Goal: Information Seeking & Learning: Learn about a topic

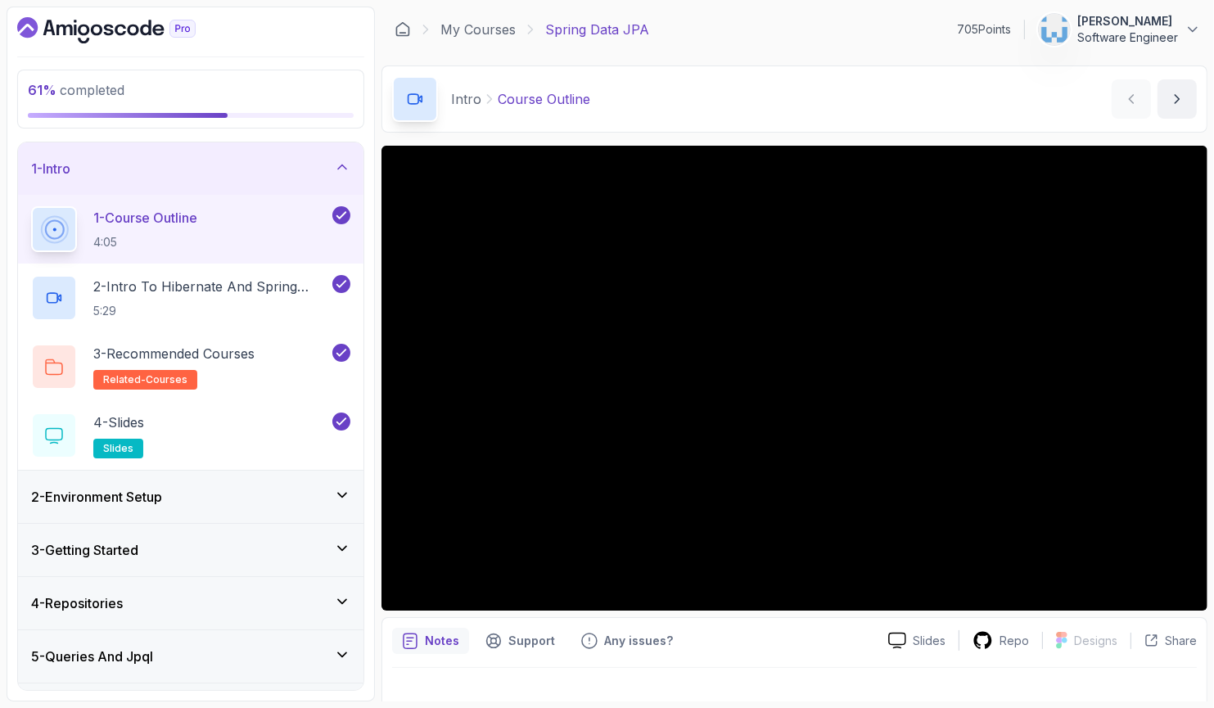
click at [330, 168] on div "1 - Intro" at bounding box center [190, 169] width 319 height 20
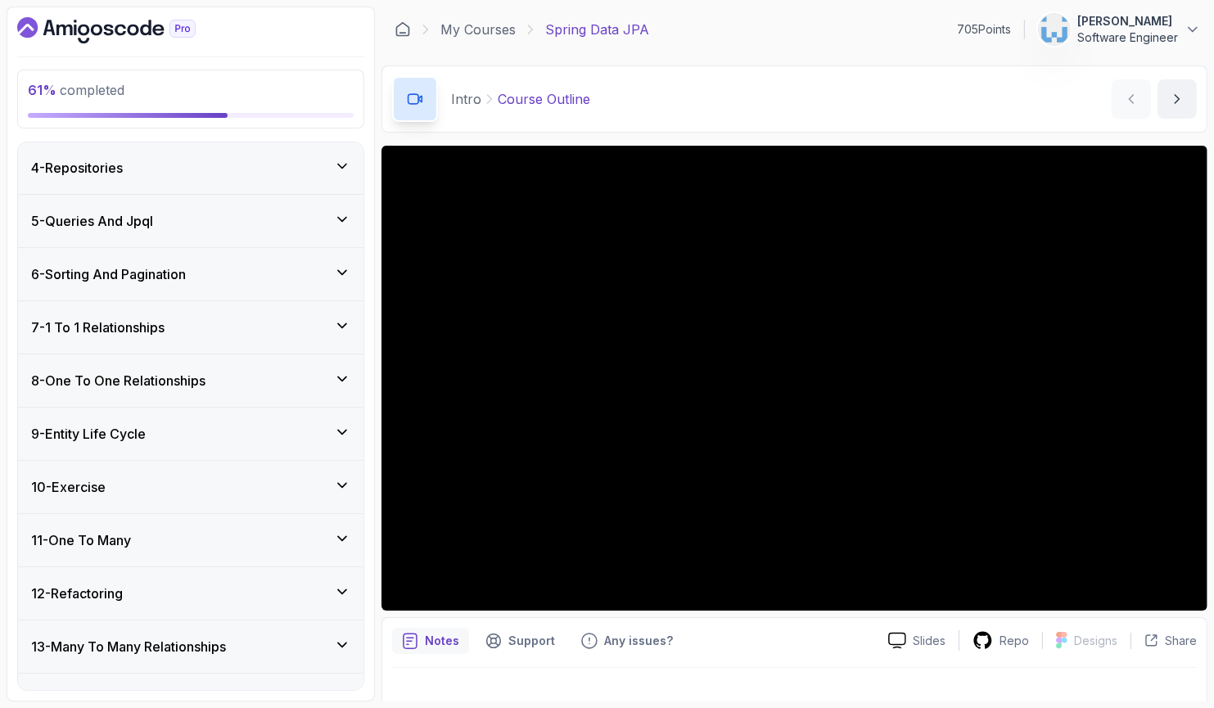
scroll to position [162, 0]
click at [178, 530] on div "11 - One To Many" at bounding box center [190, 539] width 319 height 20
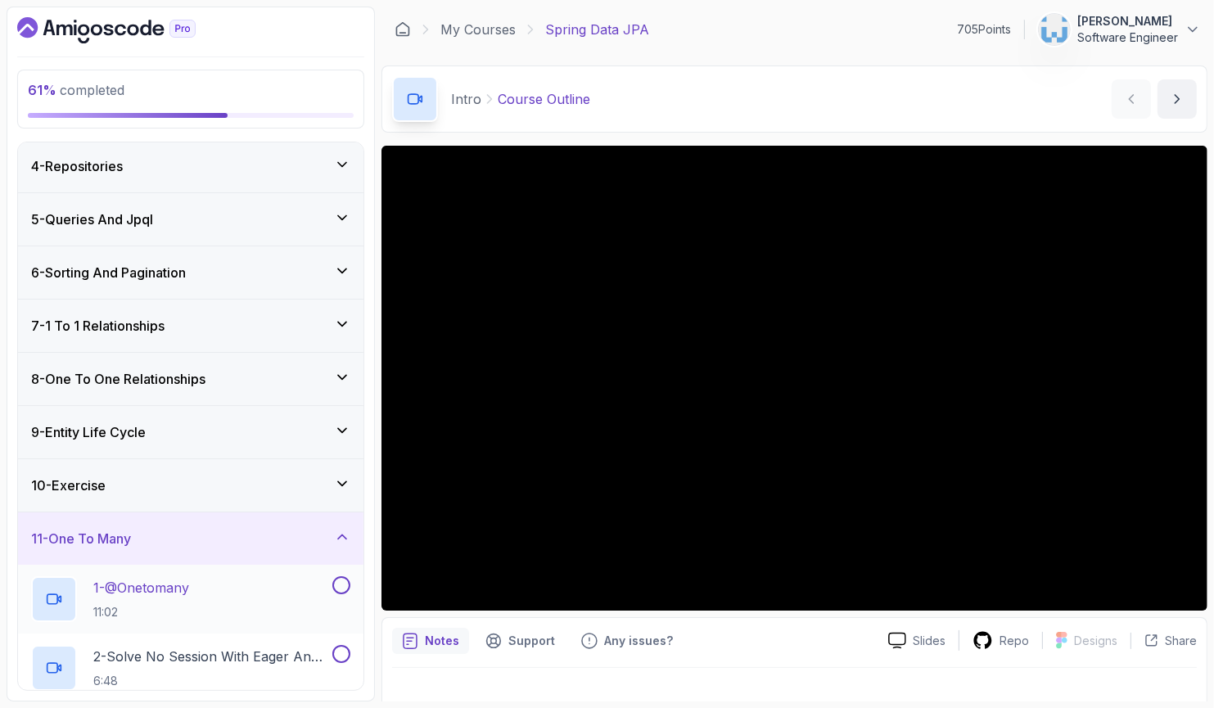
click at [242, 597] on div "1 - @Onetomany 11:02" at bounding box center [180, 599] width 298 height 46
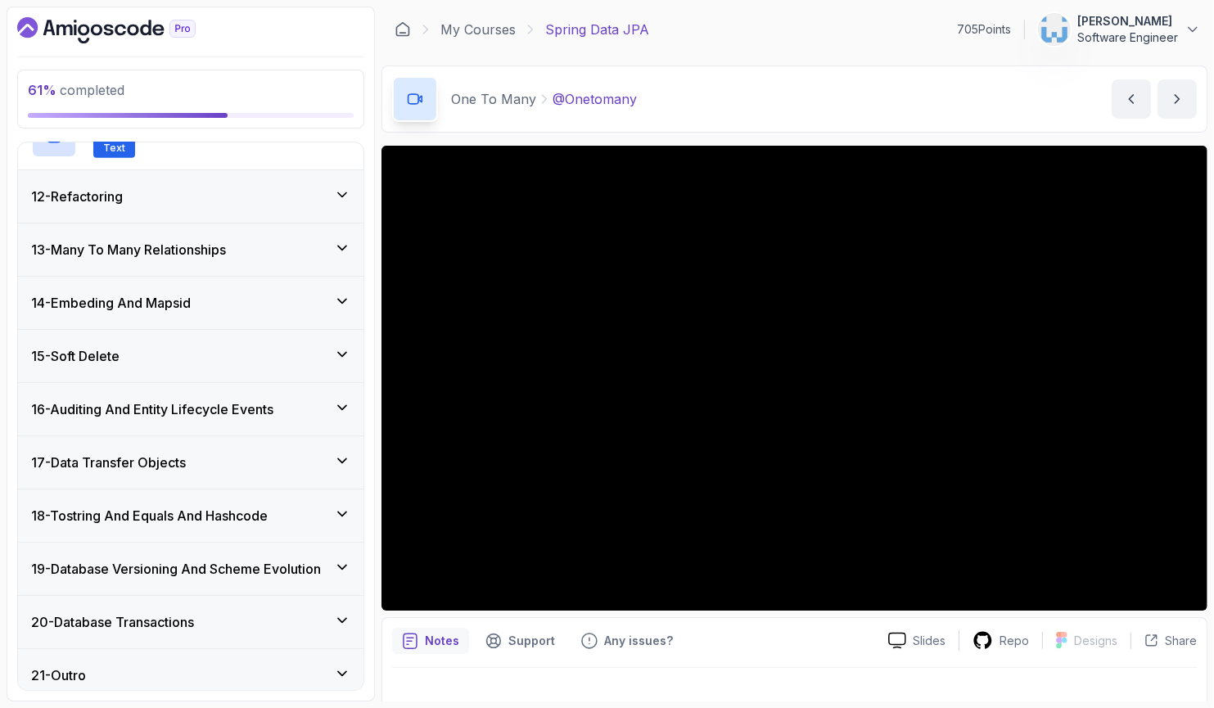
scroll to position [1115, 0]
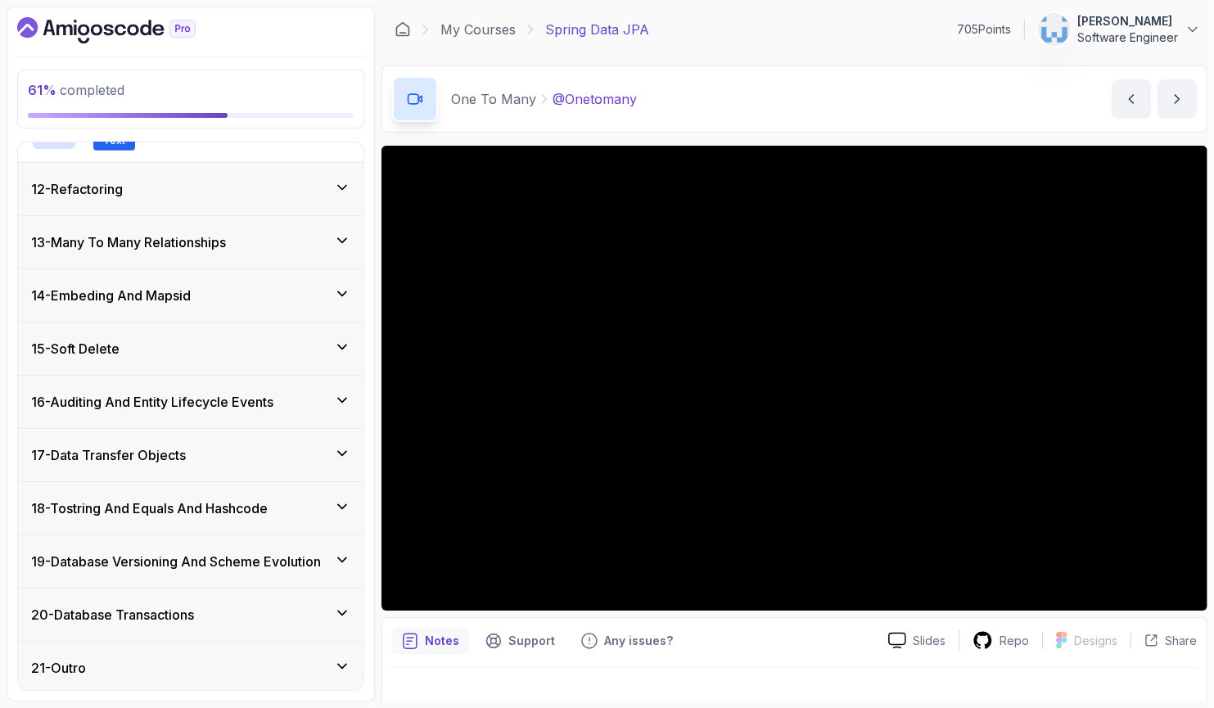
click at [337, 555] on icon at bounding box center [342, 560] width 16 height 16
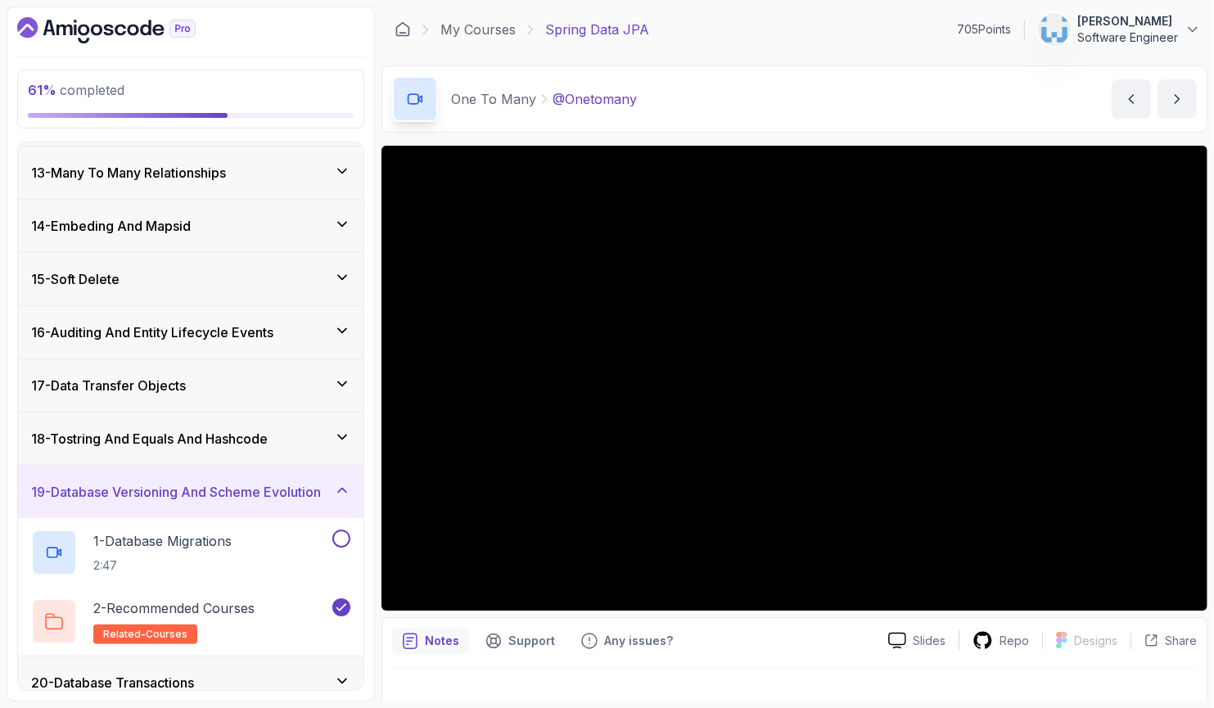
scroll to position [643, 0]
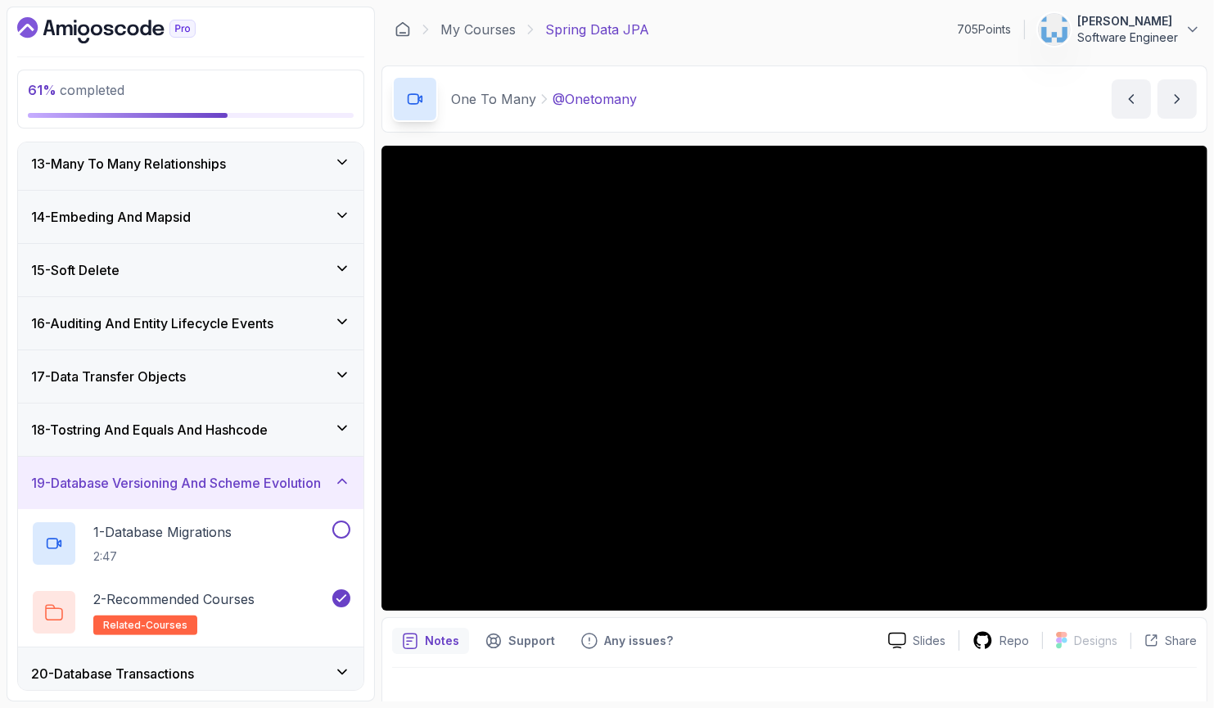
click at [345, 483] on icon at bounding box center [342, 481] width 16 height 16
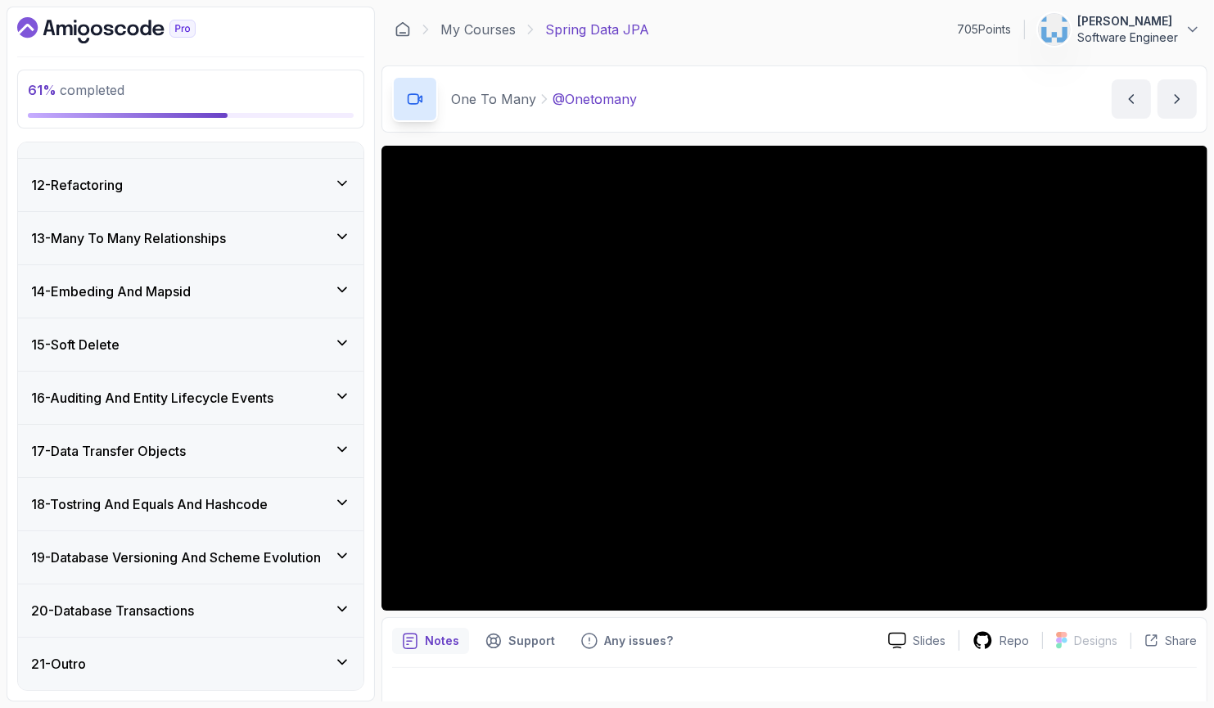
scroll to position [565, 0]
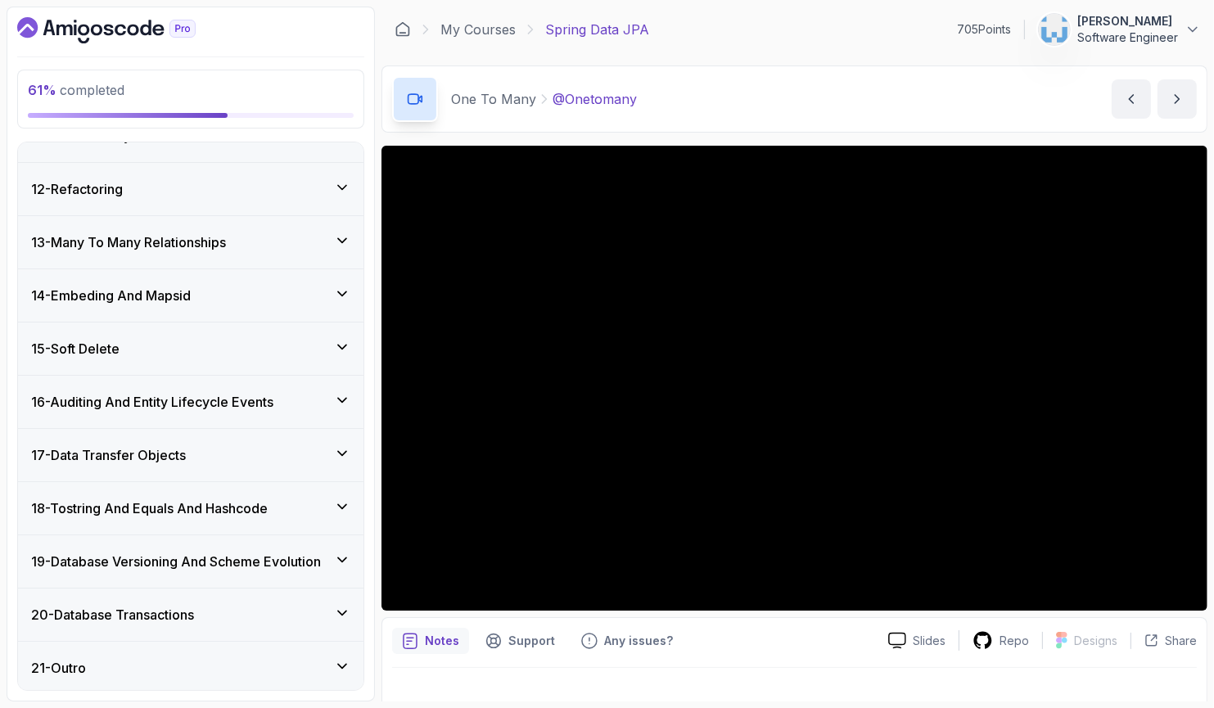
click at [338, 503] on icon at bounding box center [342, 506] width 16 height 16
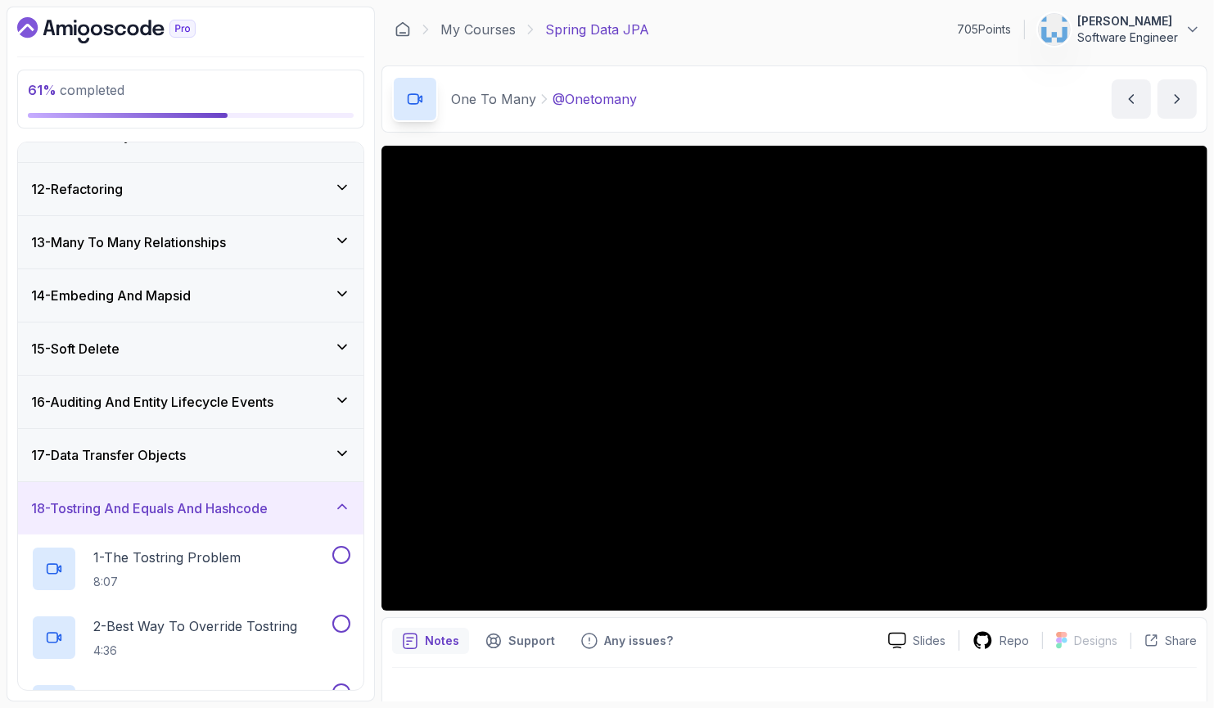
click at [344, 490] on div "18 - Tostring And Equals And Hashcode" at bounding box center [190, 508] width 345 height 52
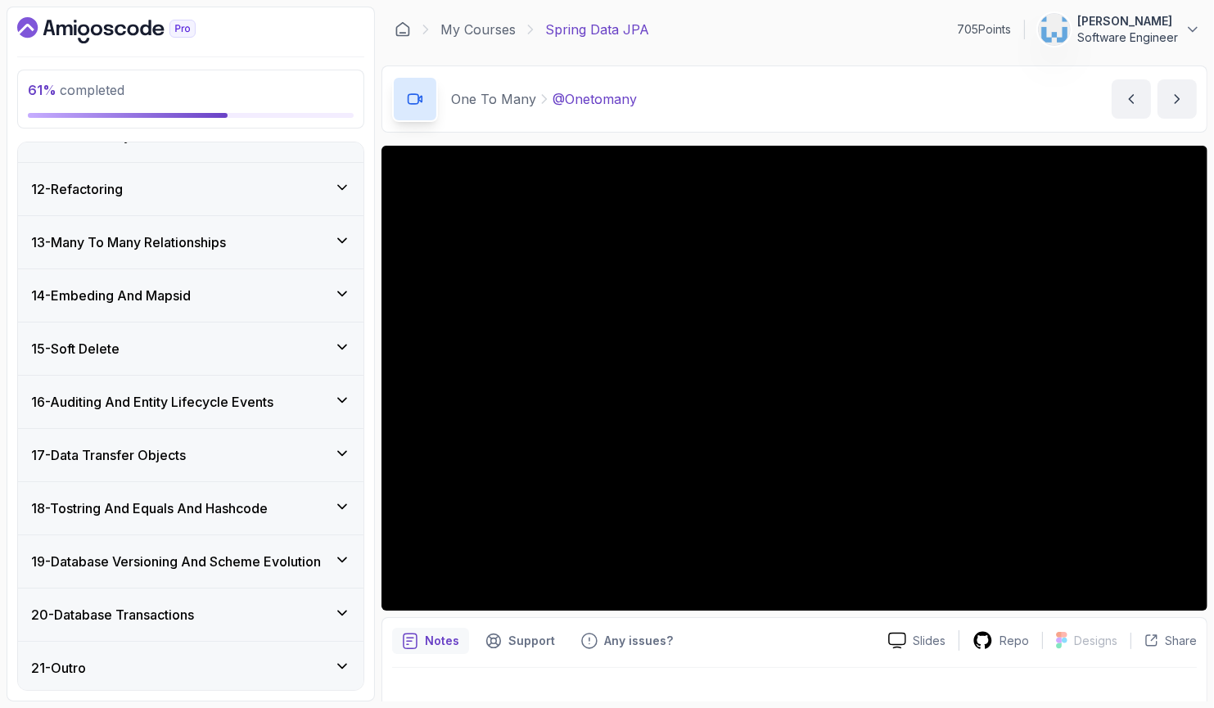
click at [345, 455] on icon at bounding box center [342, 453] width 16 height 16
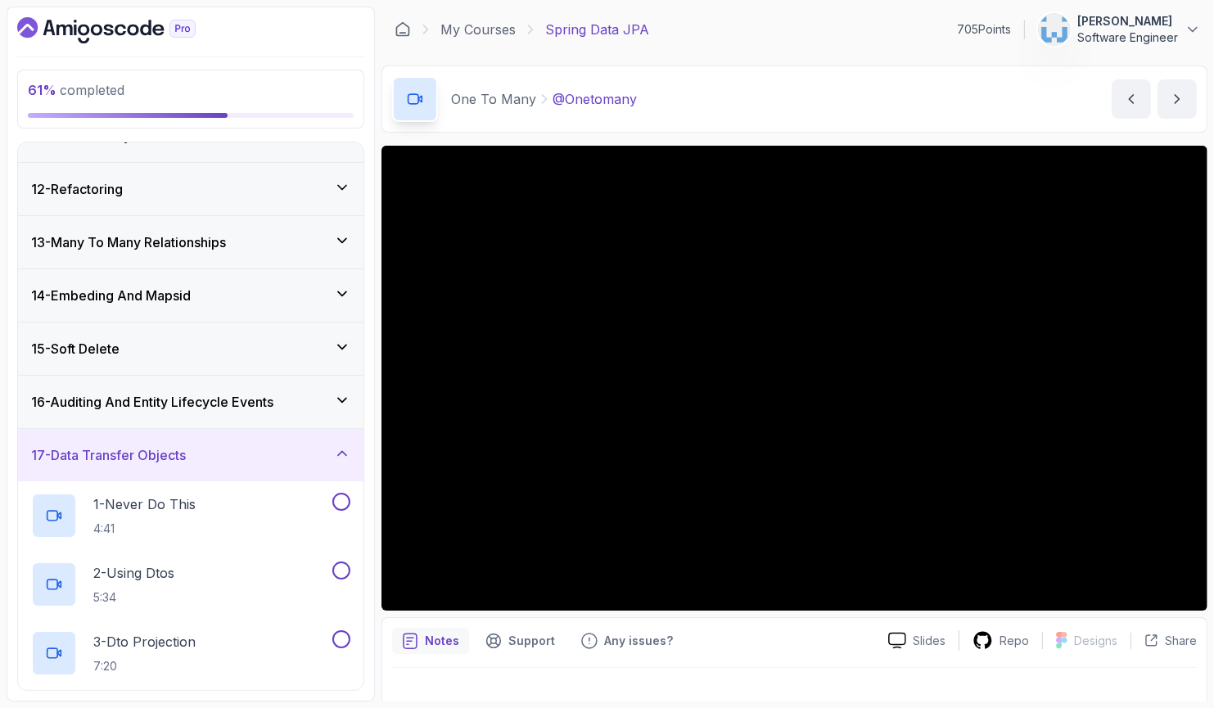
click at [345, 455] on icon at bounding box center [342, 453] width 16 height 16
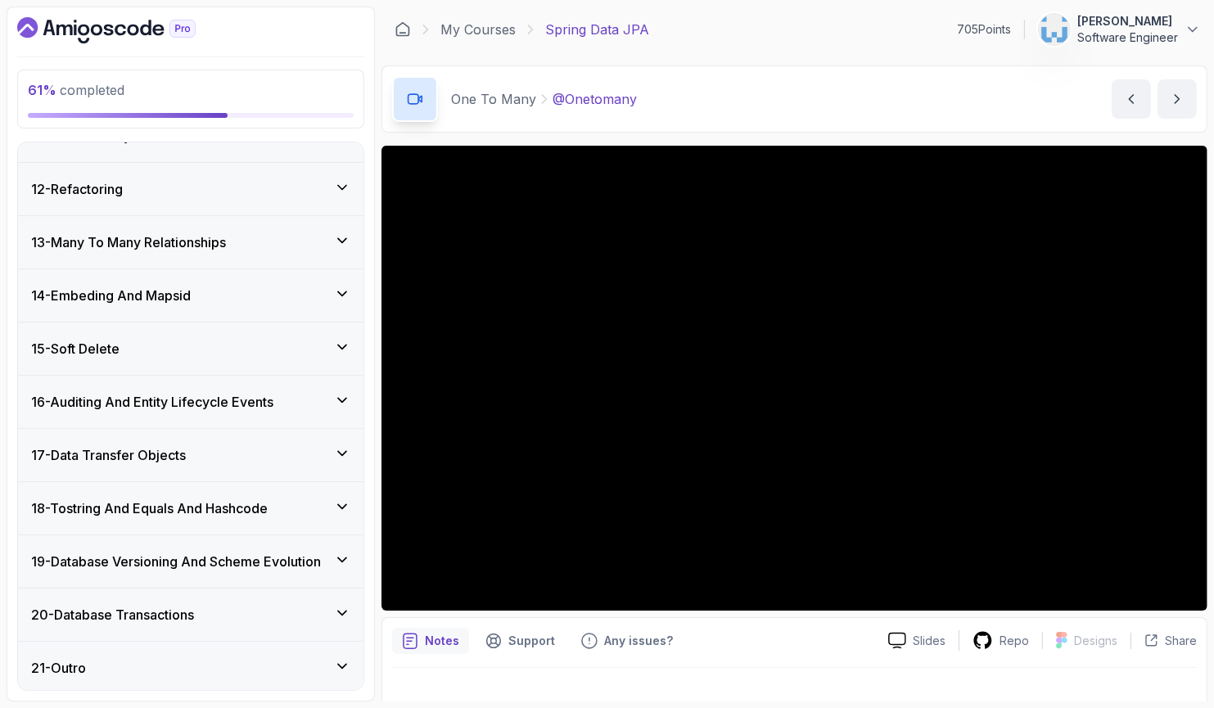
click at [229, 557] on h3 "19 - Database Versioning And Scheme Evolution" at bounding box center [176, 562] width 290 height 20
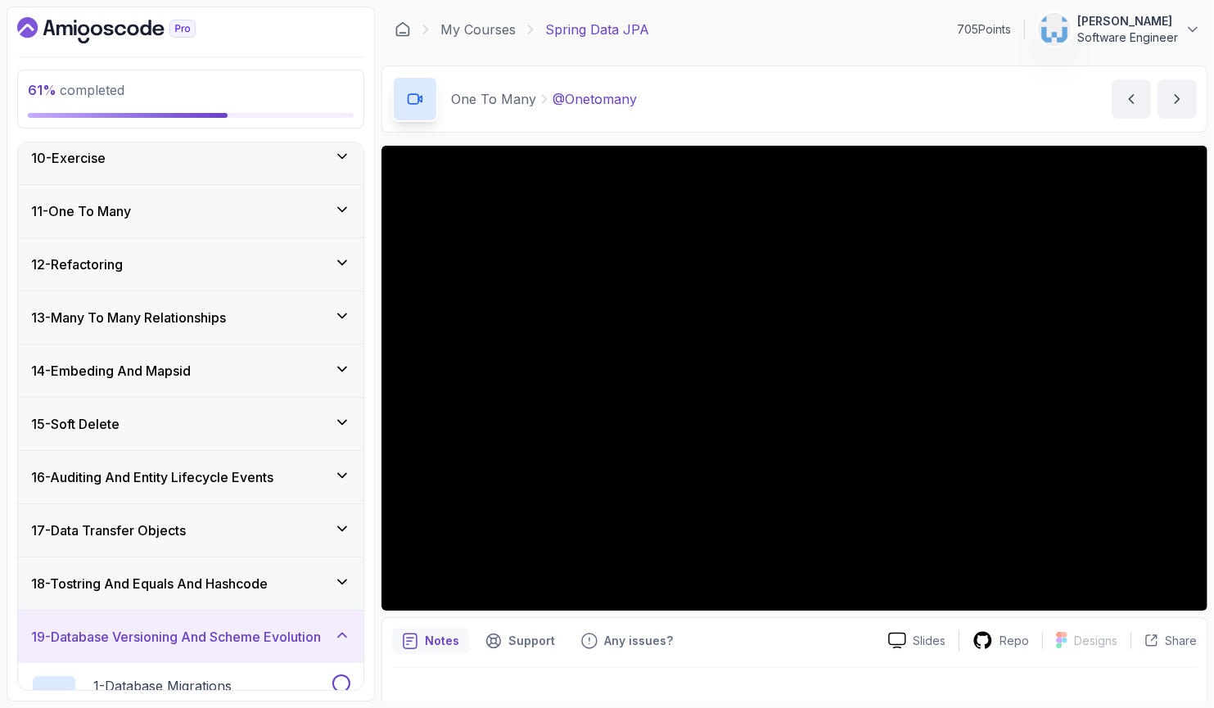
scroll to position [523, 0]
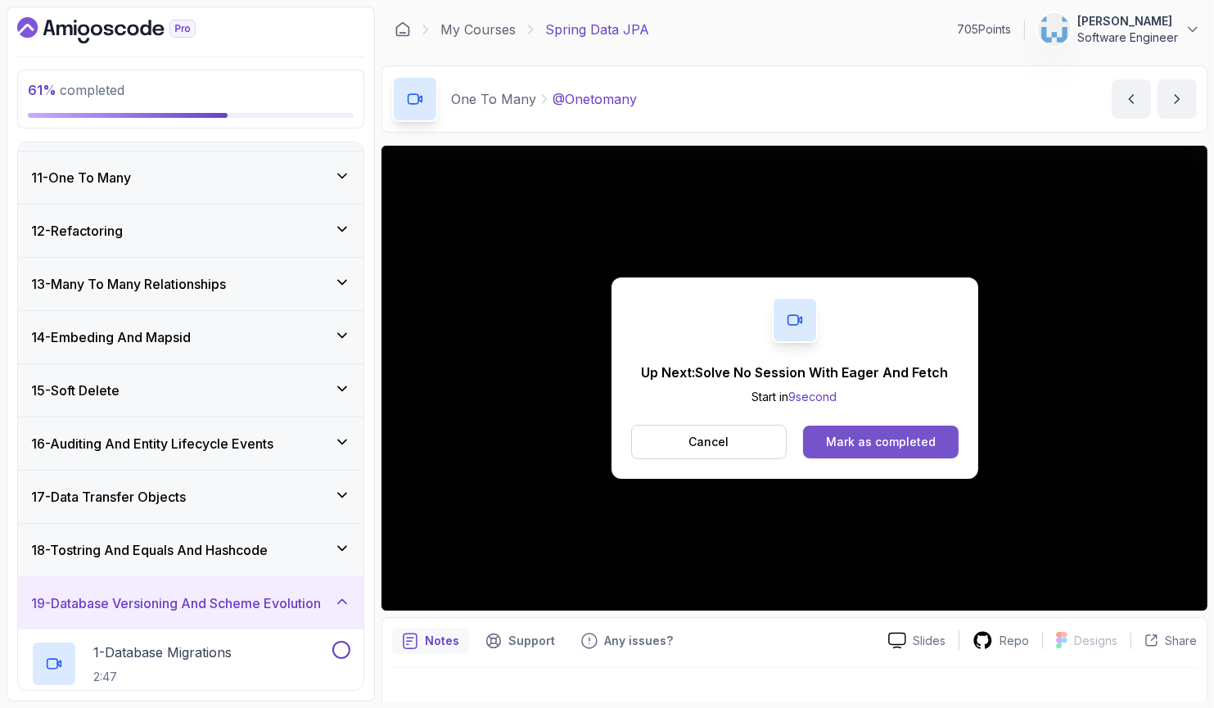
click at [805, 448] on button "Mark as completed" at bounding box center [880, 442] width 155 height 33
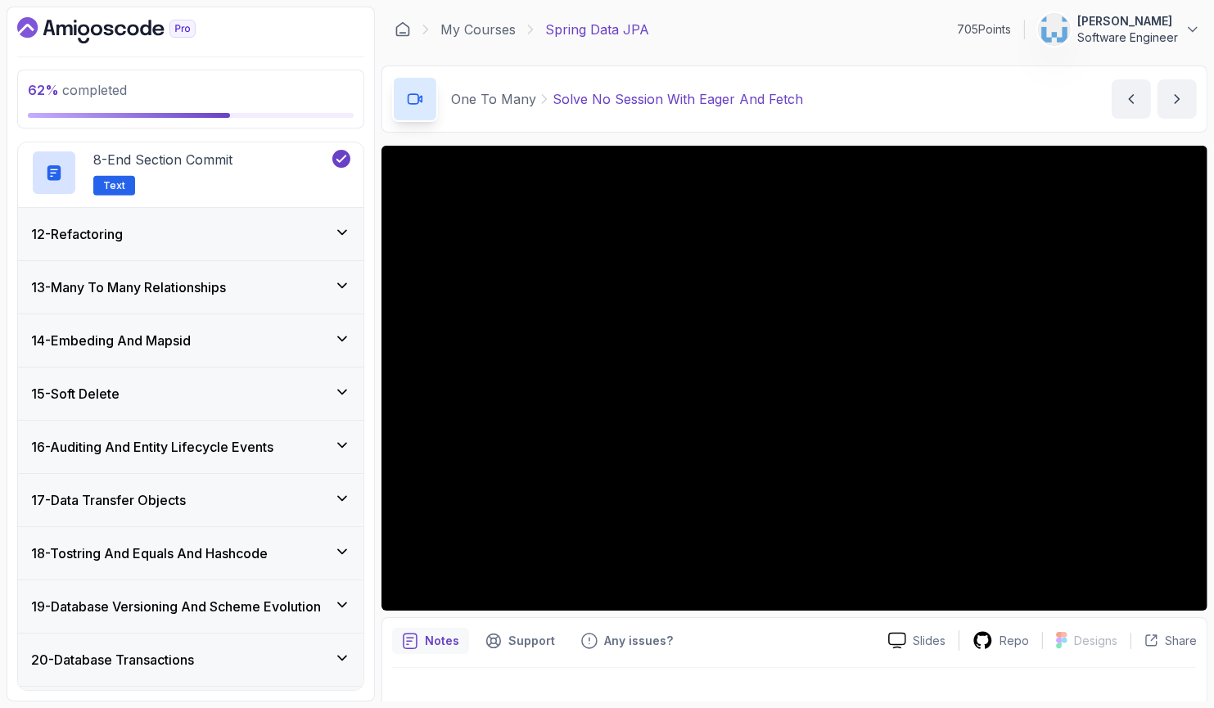
scroll to position [1073, 0]
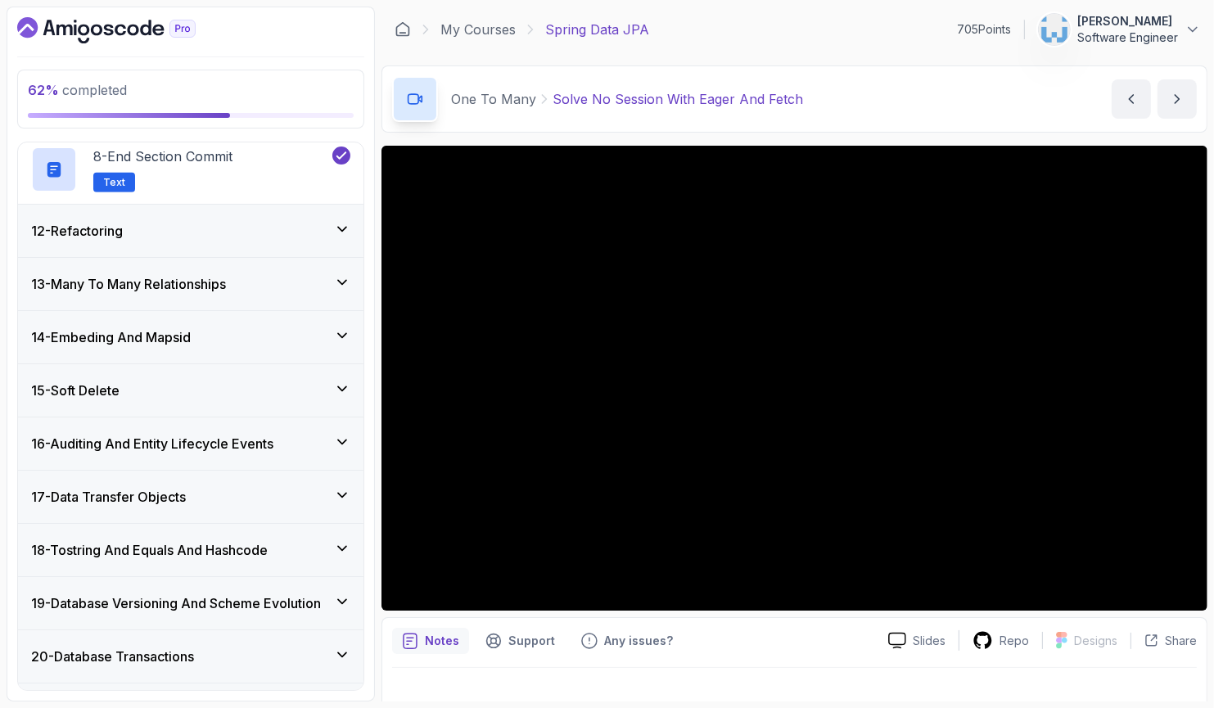
click at [212, 599] on h3 "19 - Database Versioning And Scheme Evolution" at bounding box center [176, 603] width 290 height 20
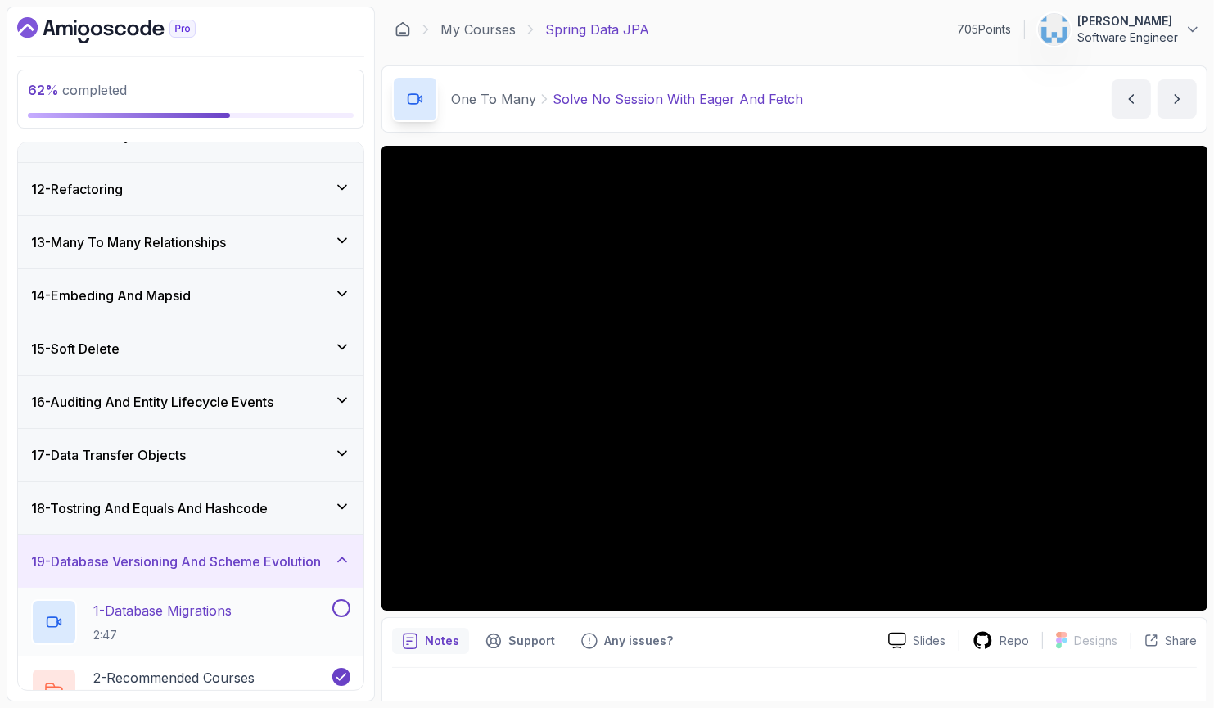
click at [220, 601] on p "1 - Database Migrations" at bounding box center [162, 611] width 138 height 20
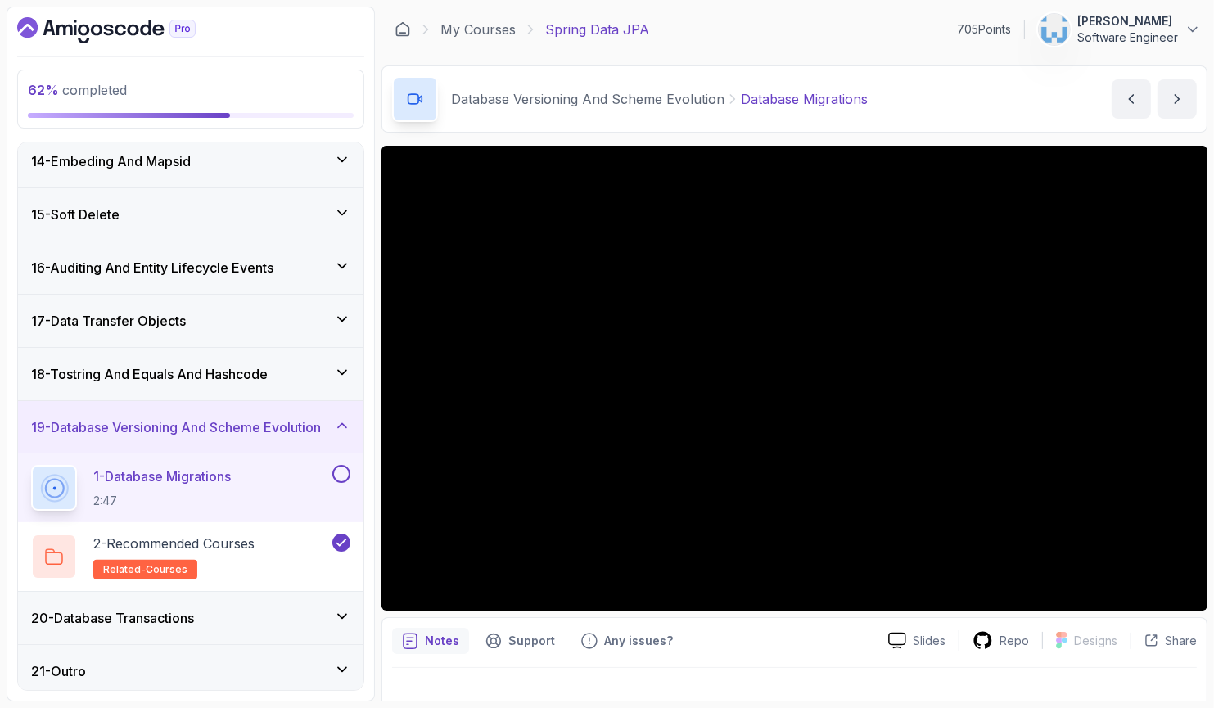
scroll to position [702, 0]
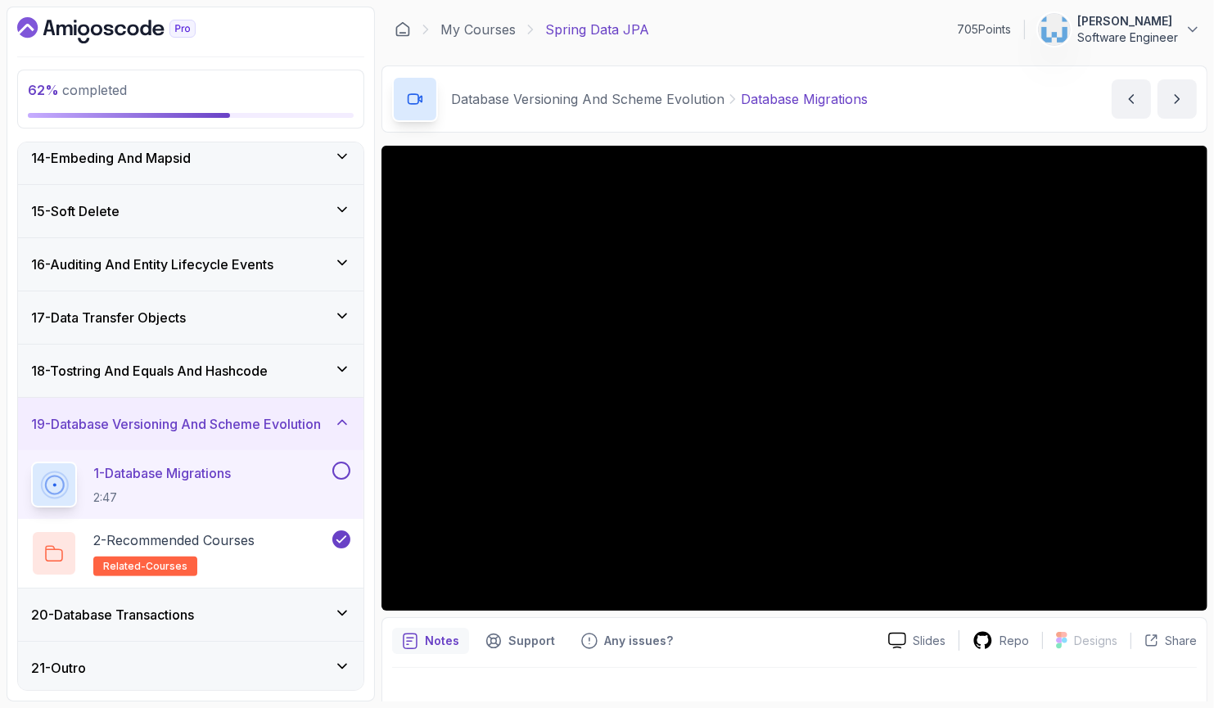
click at [268, 616] on div "20 - Database Transactions" at bounding box center [190, 615] width 319 height 20
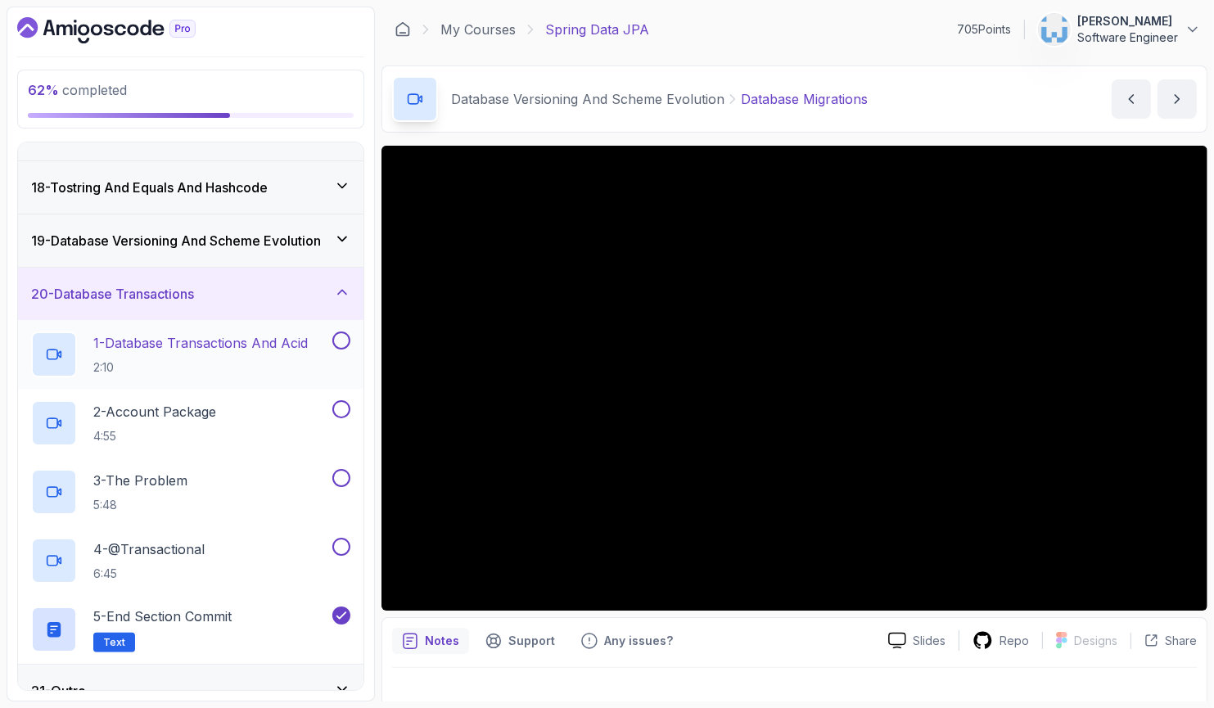
scroll to position [909, 0]
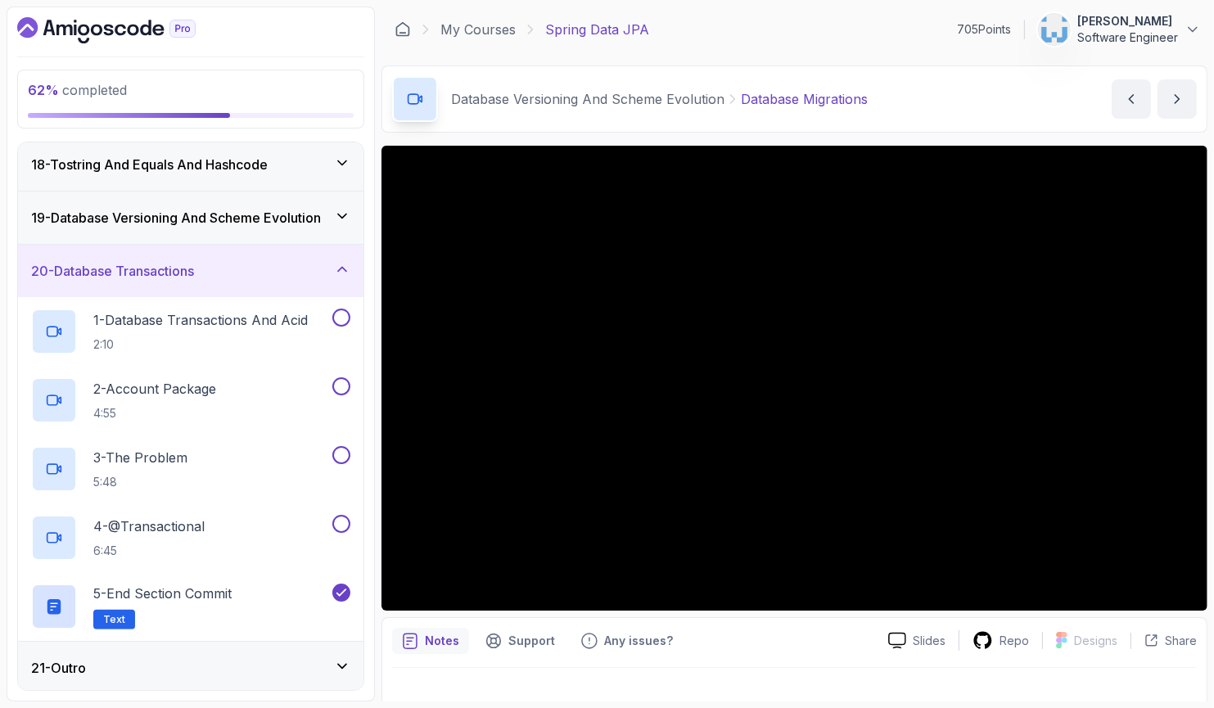
click at [326, 272] on div "20 - Database Transactions" at bounding box center [190, 271] width 319 height 20
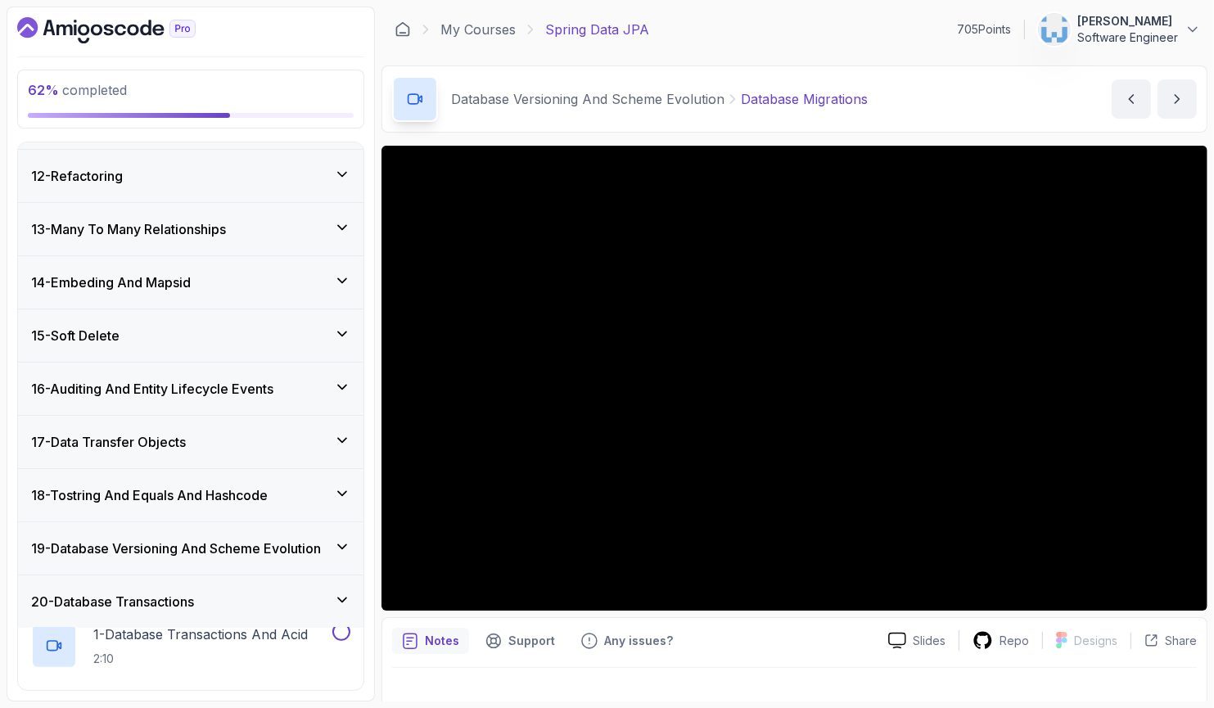
scroll to position [565, 0]
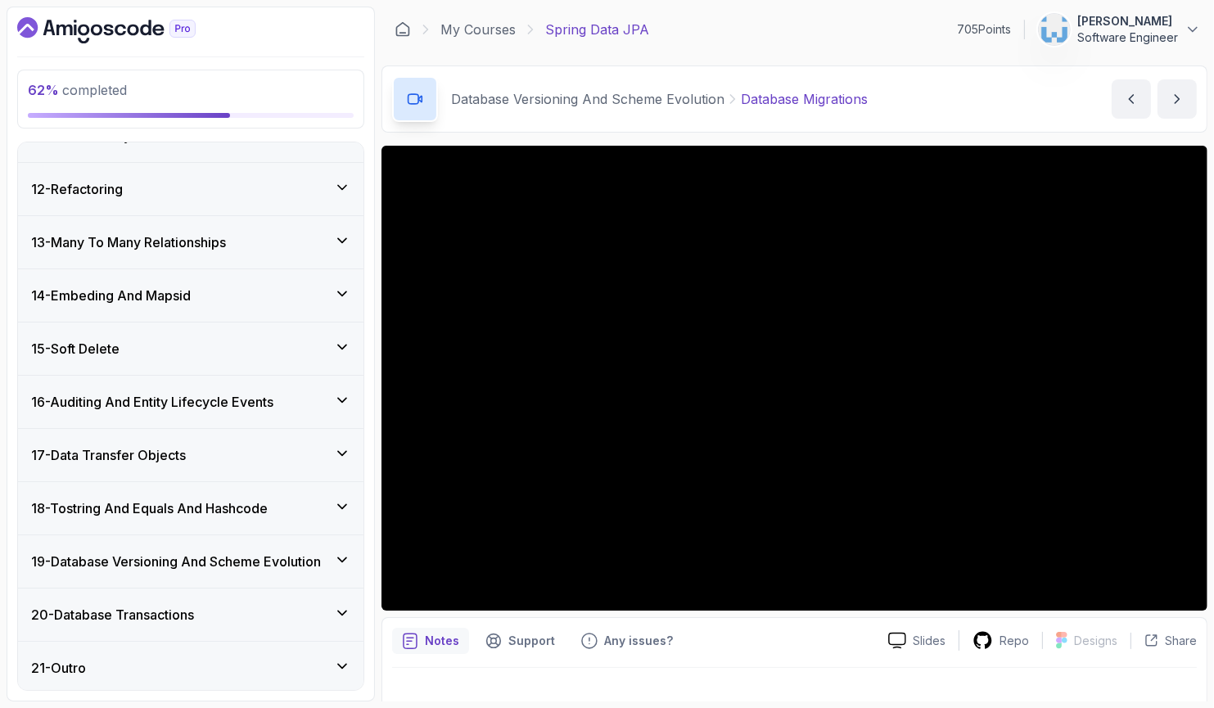
click at [295, 568] on div "19 - Database Versioning And Scheme Evolution" at bounding box center [190, 561] width 345 height 52
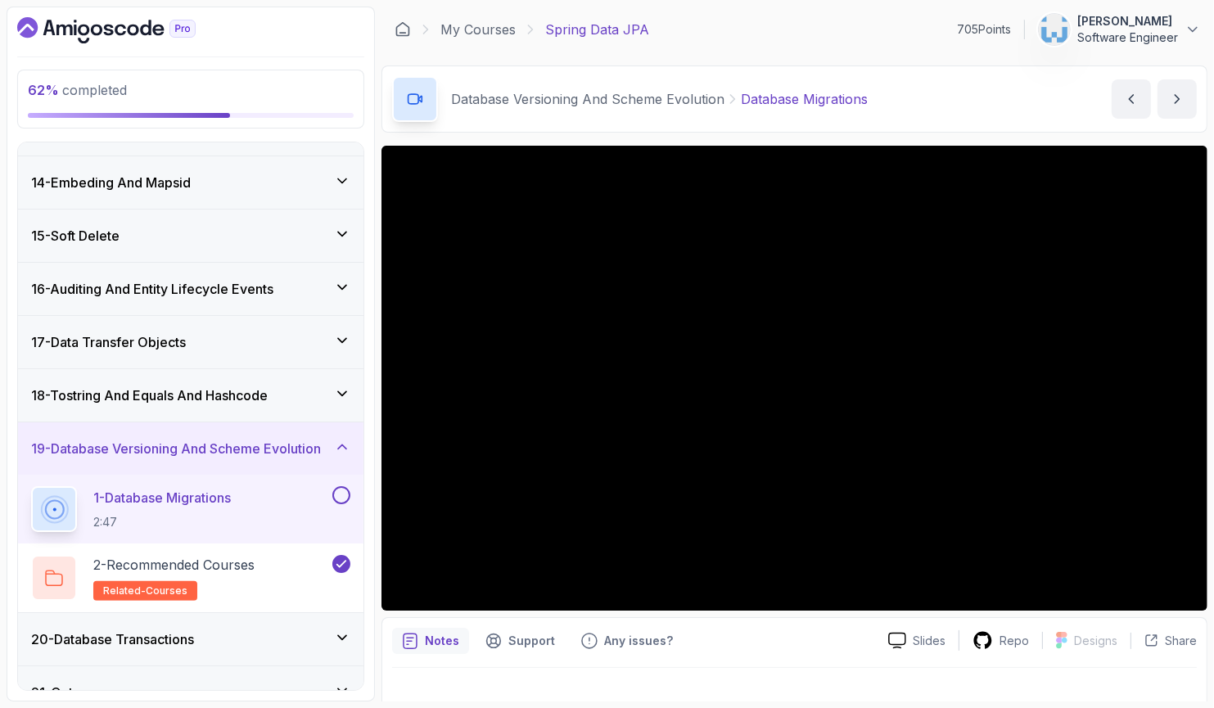
scroll to position [702, 0]
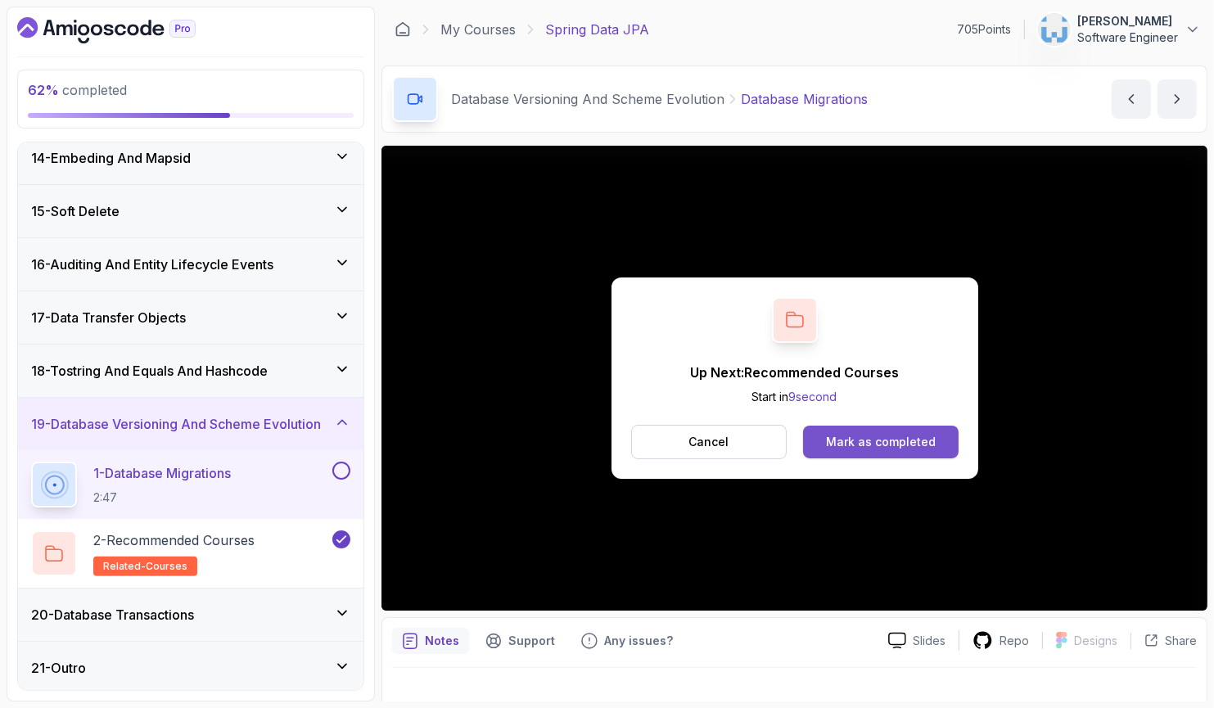
click at [845, 448] on div "Mark as completed" at bounding box center [881, 442] width 110 height 16
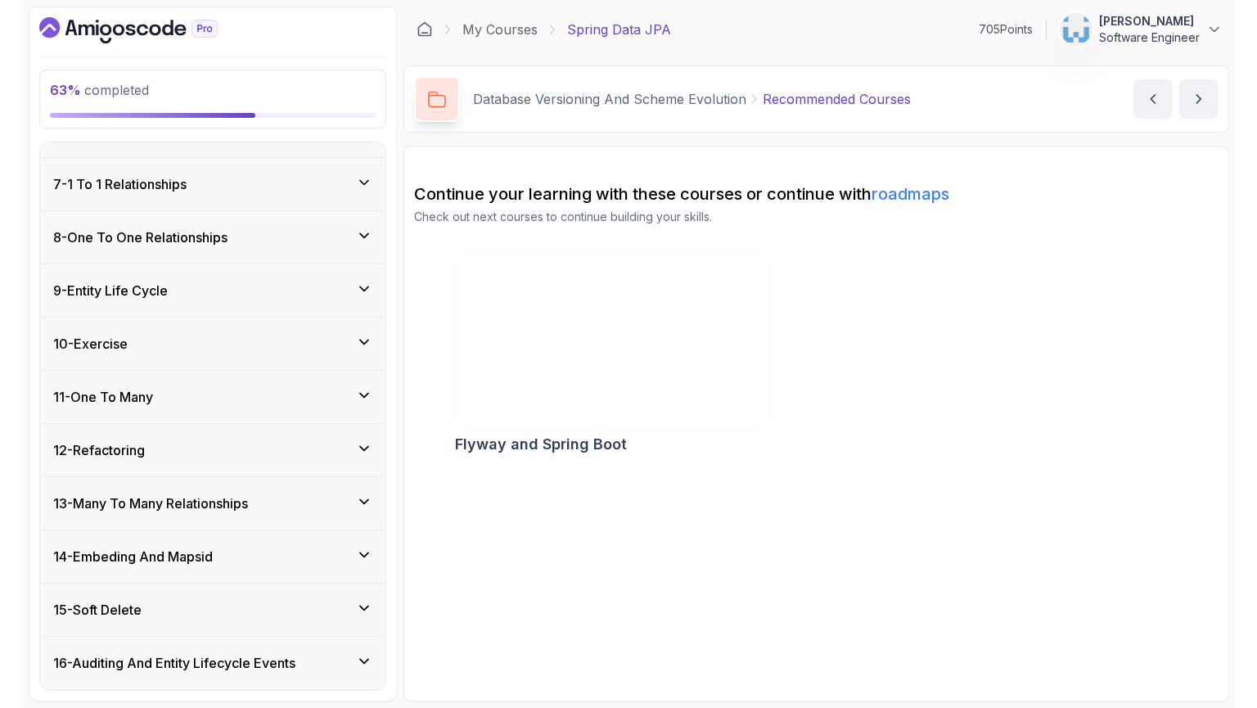
scroll to position [288, 0]
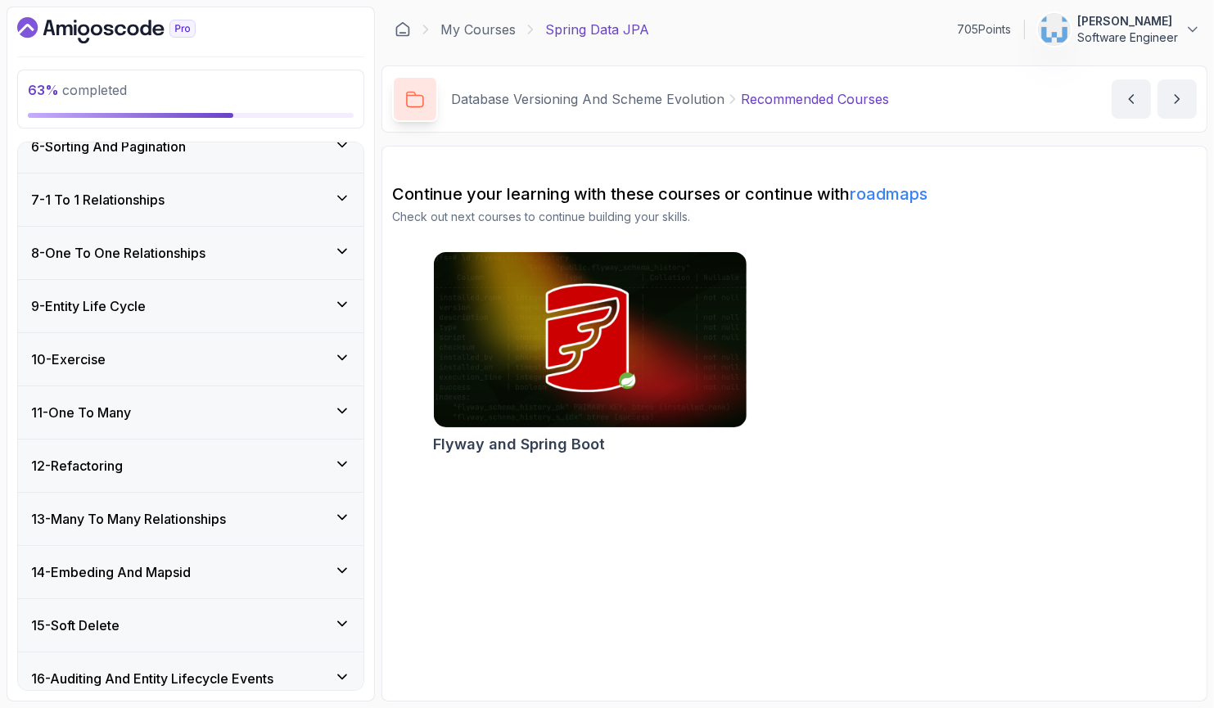
click at [211, 395] on div "11 - One To Many" at bounding box center [190, 412] width 345 height 52
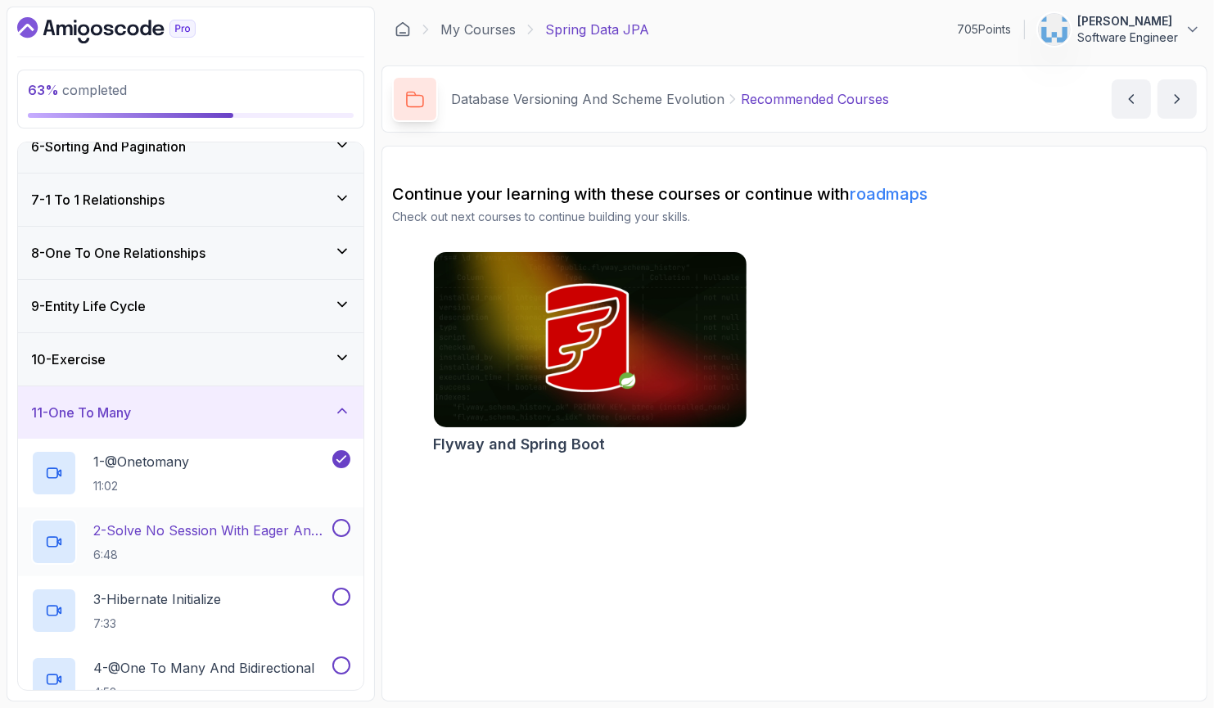
click at [246, 529] on p "2 - Solve No Session With Eager And Fetch" at bounding box center [211, 531] width 236 height 20
